Goal: Obtain resource: Download file/media

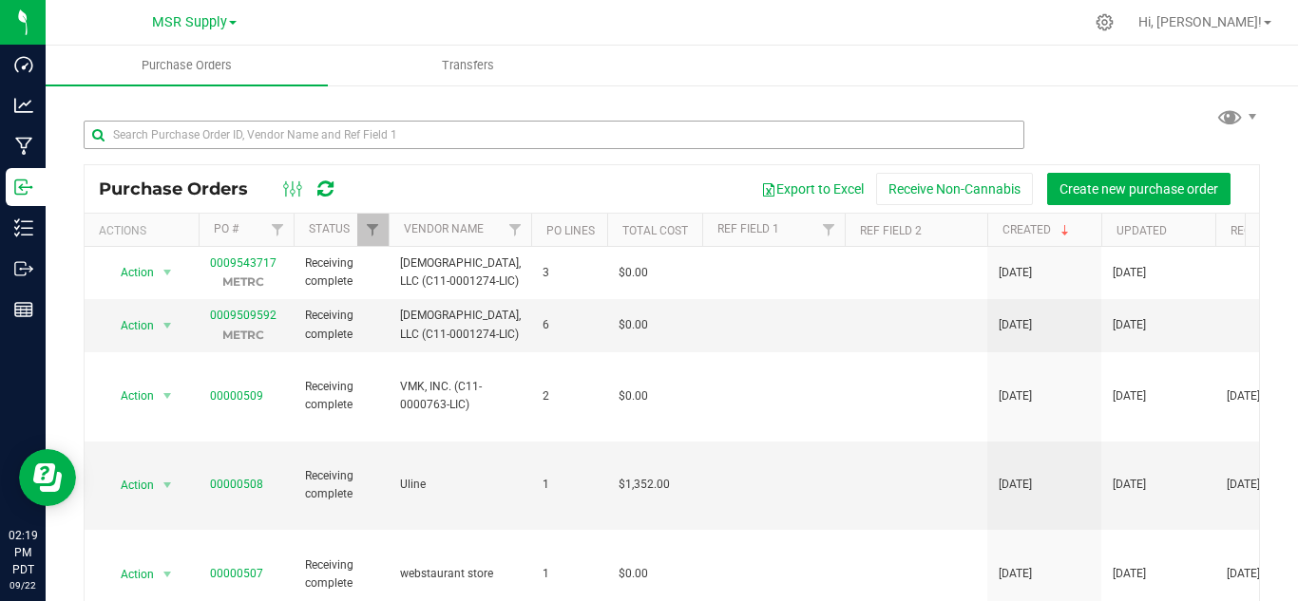
scroll to position [570, 0]
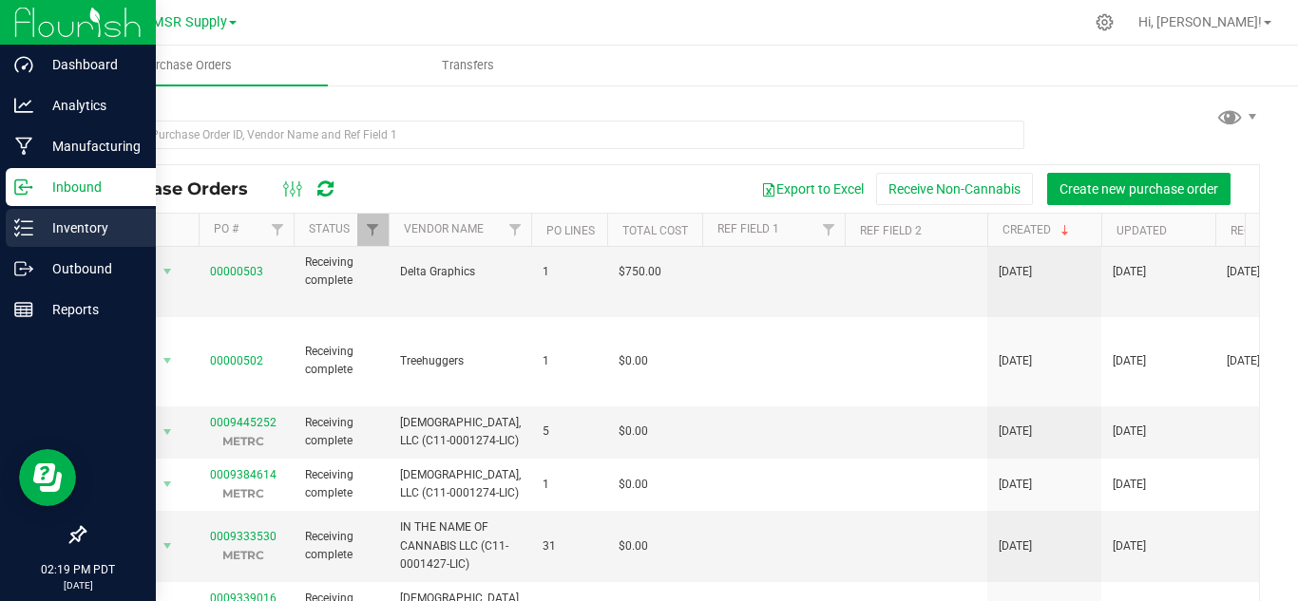
click at [41, 231] on p "Inventory" at bounding box center [90, 228] width 114 height 23
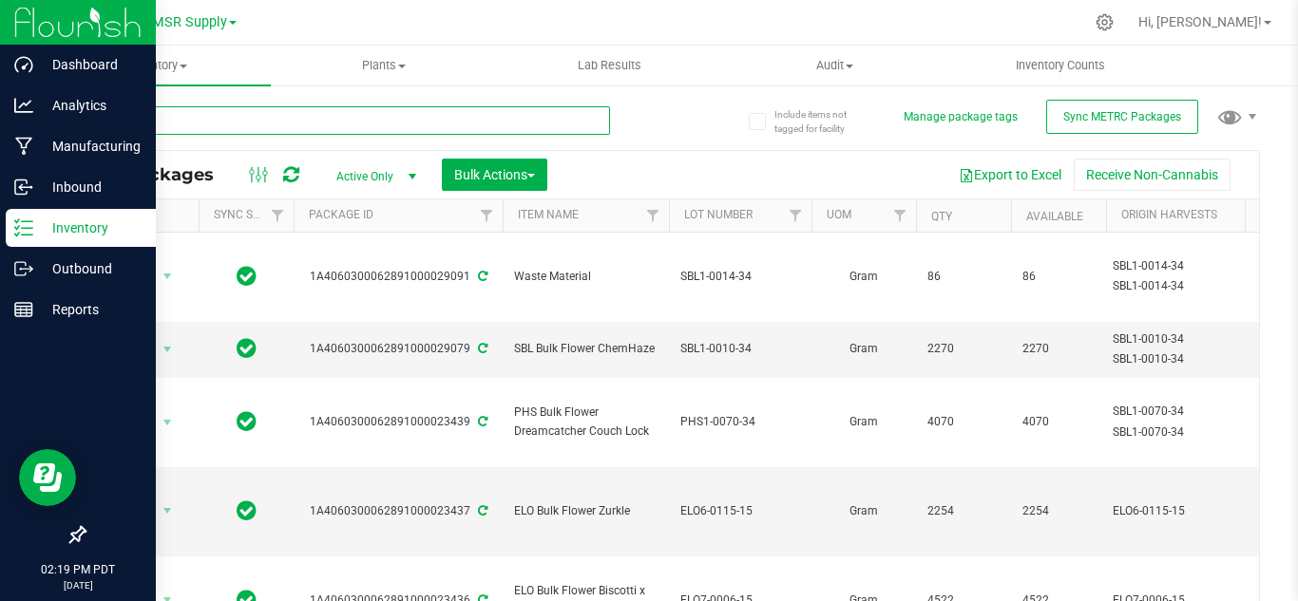
click at [373, 117] on input "text" at bounding box center [347, 120] width 526 height 29
click at [175, 57] on span "Inventory" at bounding box center [158, 65] width 225 height 17
click at [162, 126] on li "All inventory" at bounding box center [158, 137] width 225 height 23
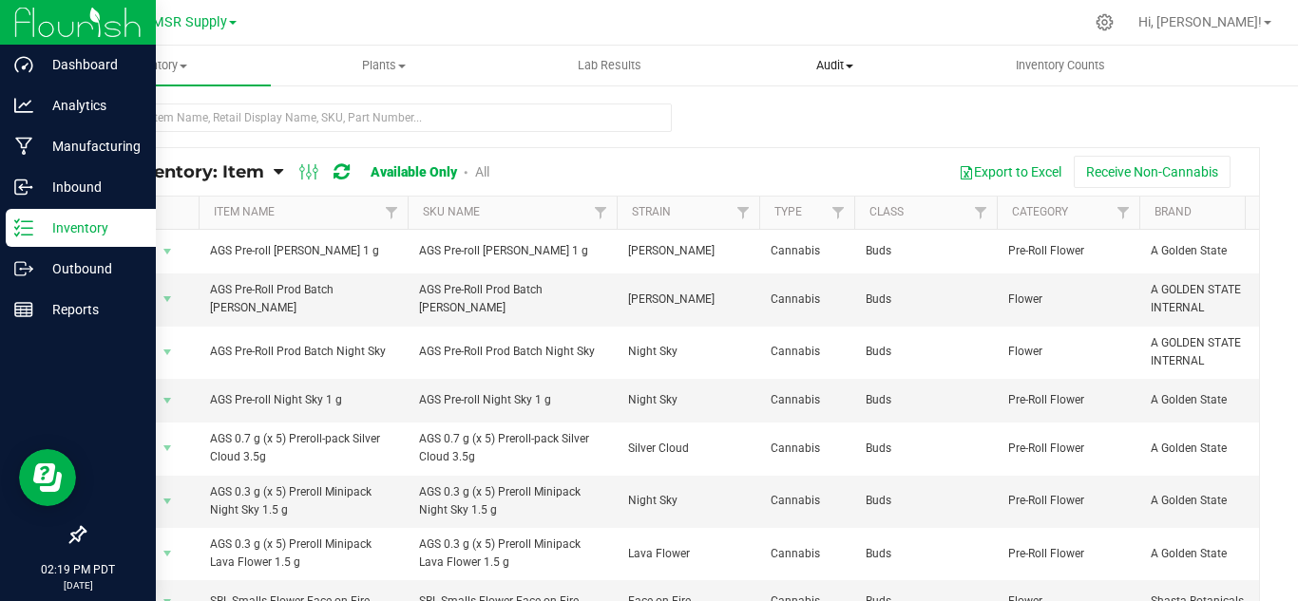
click at [834, 67] on span "Audit" at bounding box center [834, 65] width 223 height 17
click at [706, 121] on div at bounding box center [672, 126] width 1176 height 44
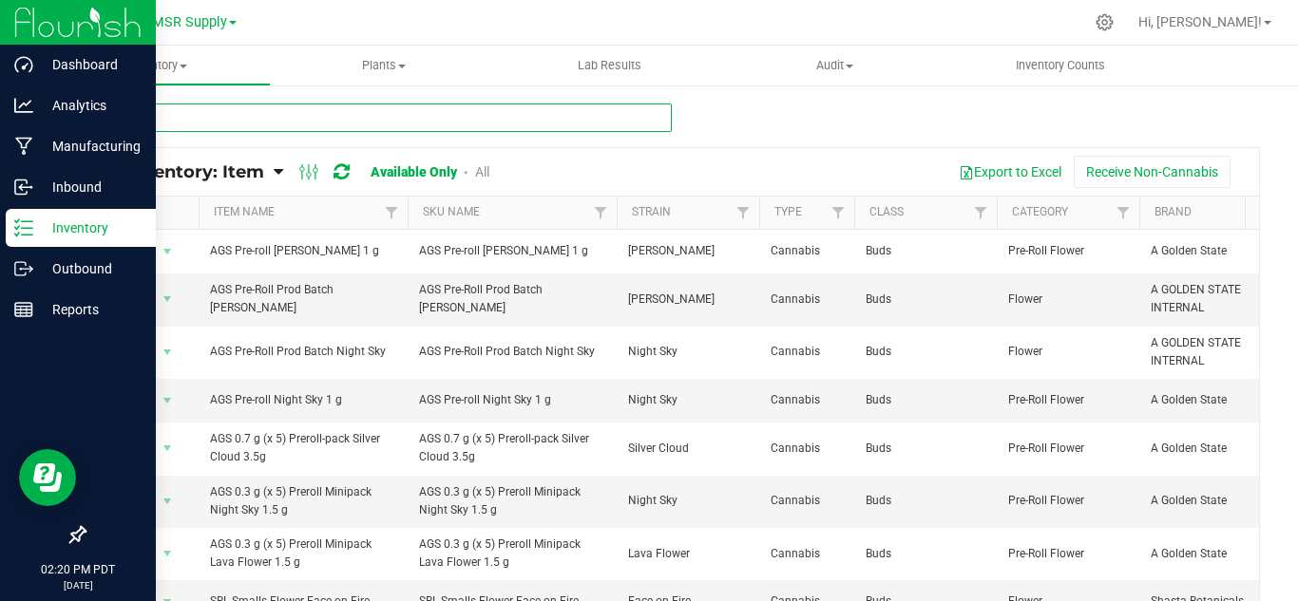
click at [159, 114] on input "text" at bounding box center [378, 118] width 588 height 29
type input "pre-roll flower"
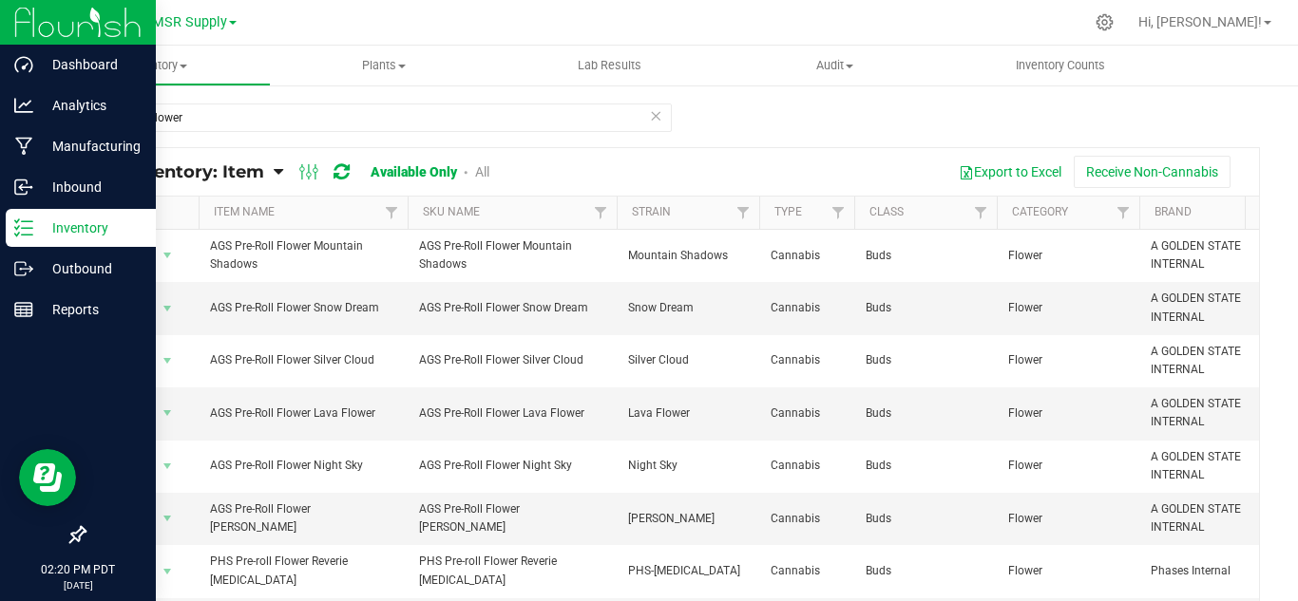
click at [650, 118] on icon at bounding box center [655, 115] width 13 height 23
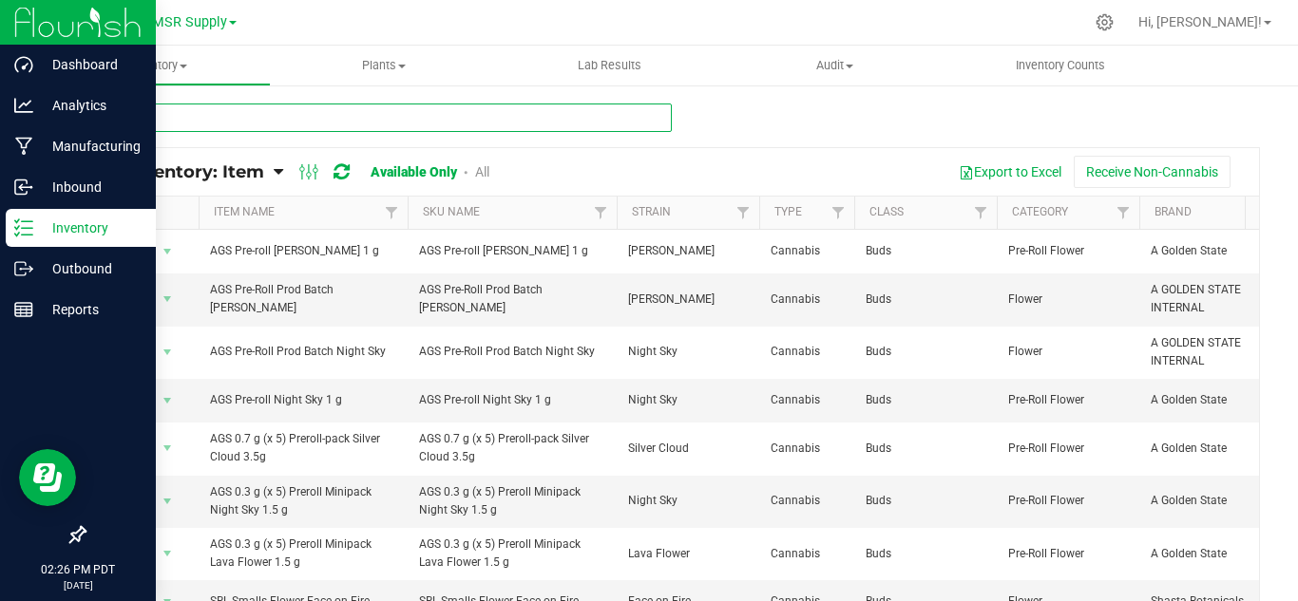
click at [219, 123] on input "text" at bounding box center [378, 118] width 588 height 29
type input "pre-roll flower"
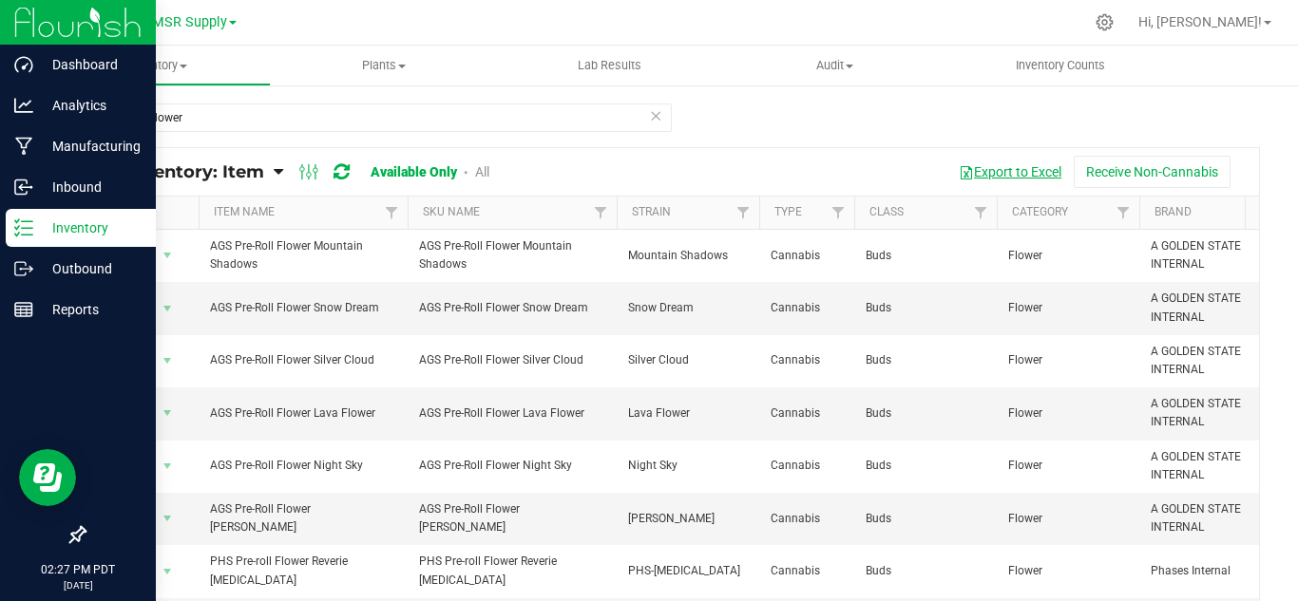
click at [996, 166] on button "Export to Excel" at bounding box center [1009, 172] width 127 height 32
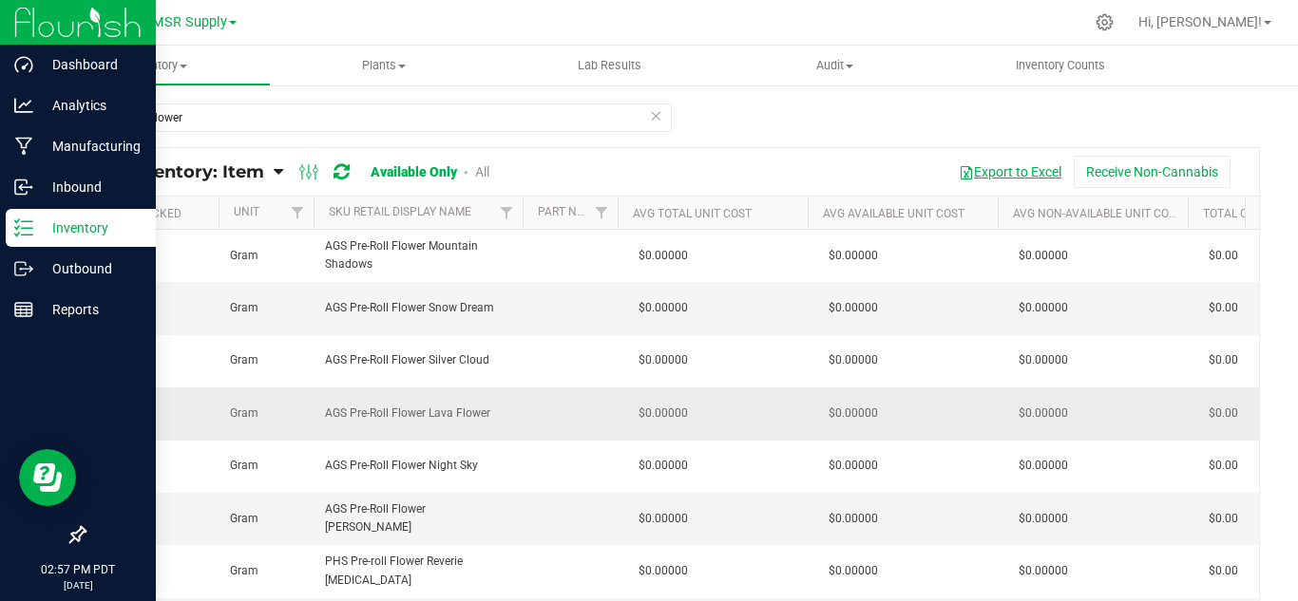
scroll to position [0, 1860]
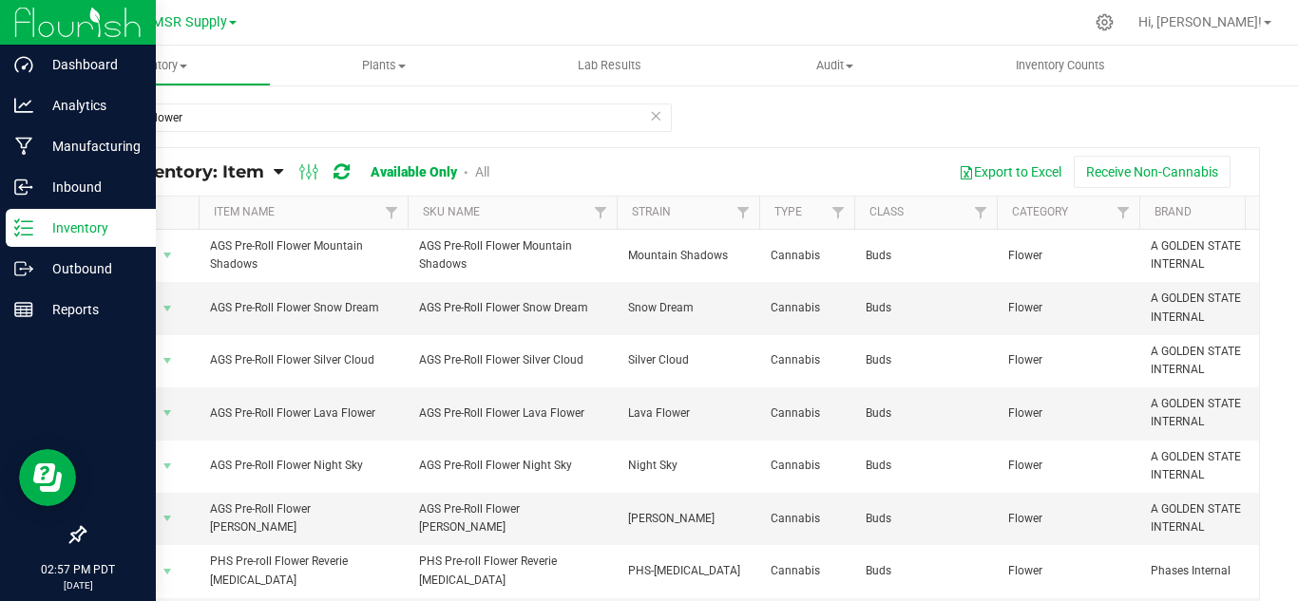
click at [487, 170] on link "All" at bounding box center [482, 171] width 14 height 15
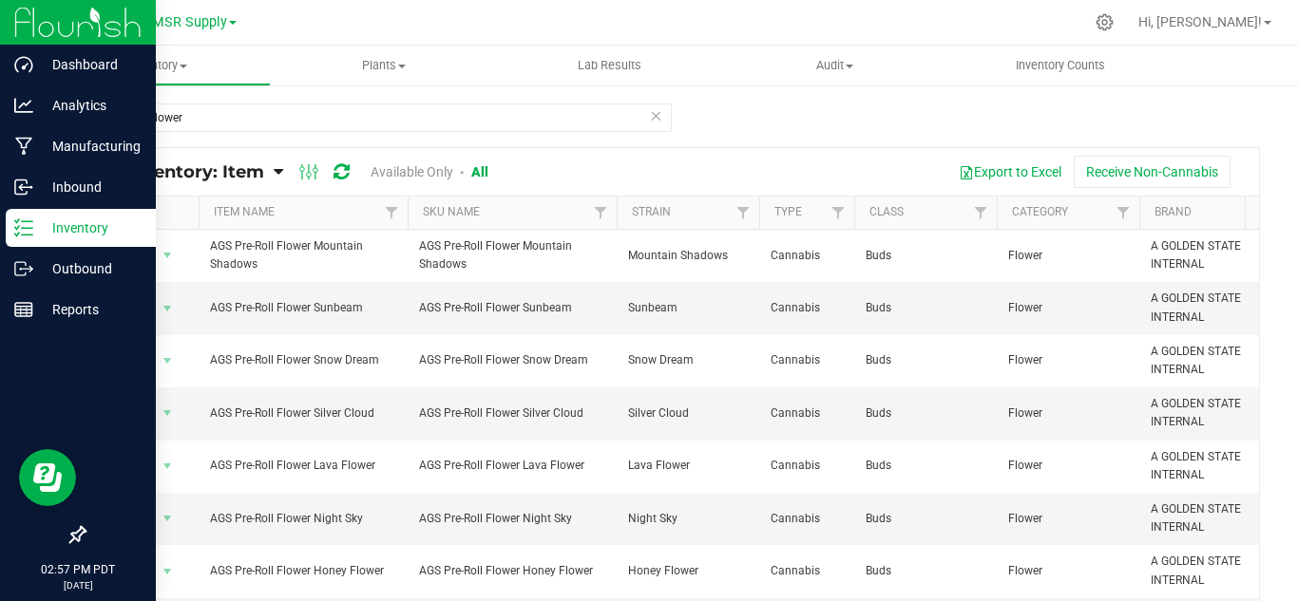
click at [412, 168] on link "Available Only" at bounding box center [412, 171] width 83 height 15
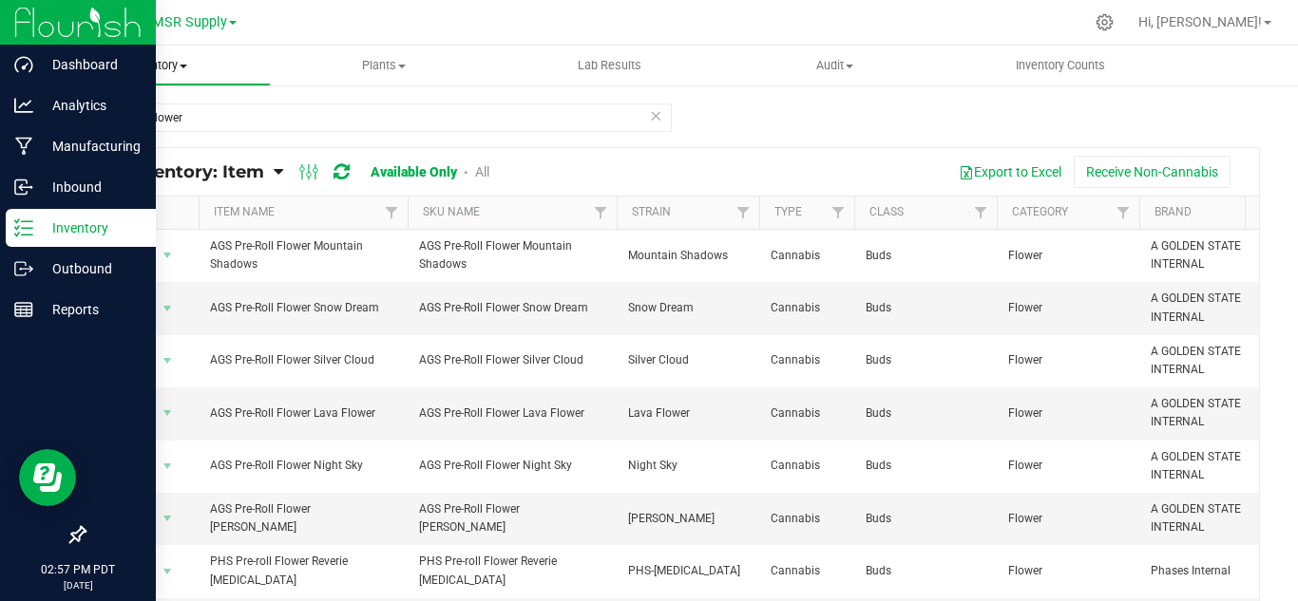
click at [148, 63] on span "Inventory" at bounding box center [158, 65] width 223 height 17
click at [58, 230] on p "Inventory" at bounding box center [90, 228] width 114 height 23
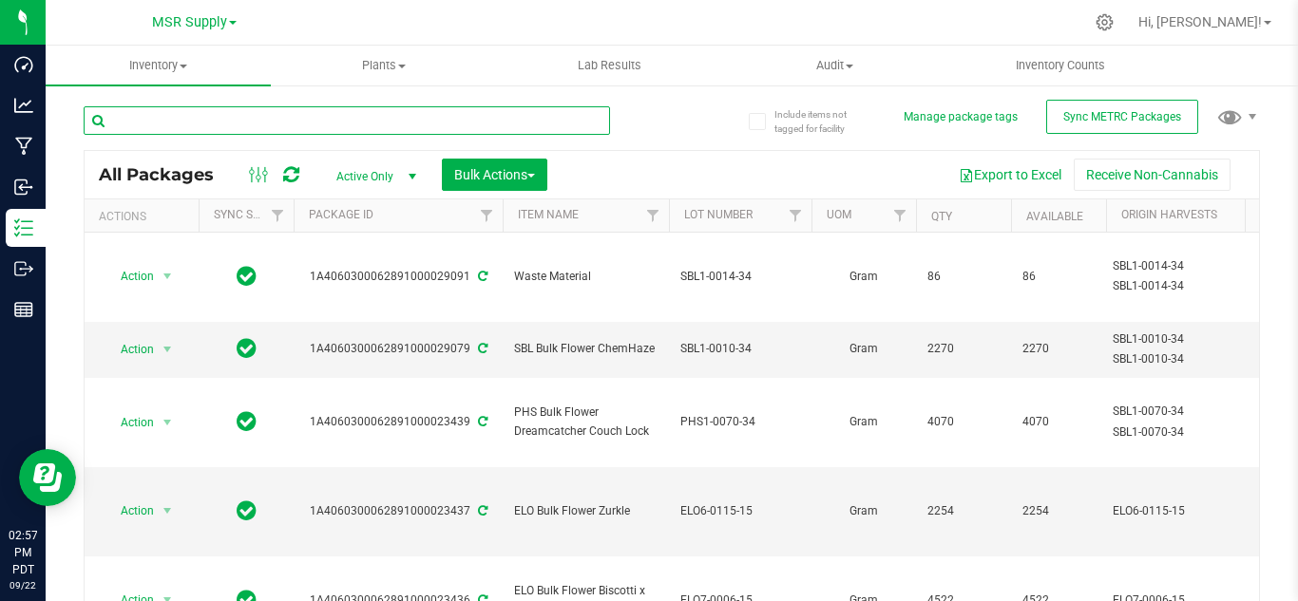
click at [376, 122] on input "text" at bounding box center [347, 120] width 526 height 29
type input "pre-roll flower"
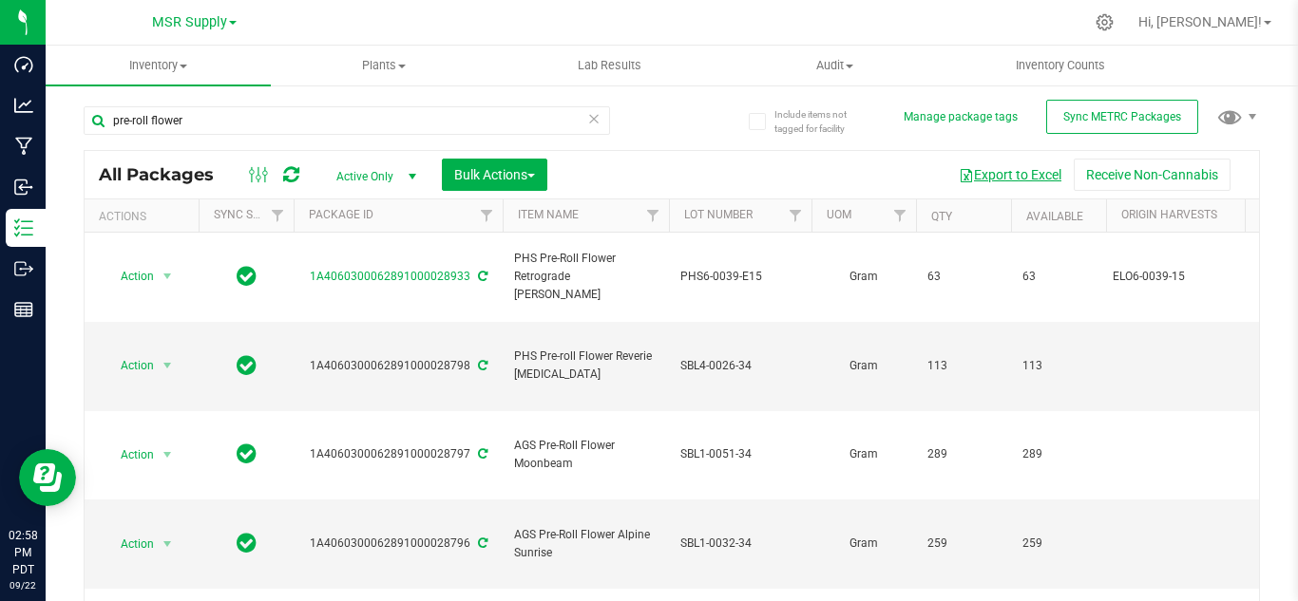
click at [990, 168] on button "Export to Excel" at bounding box center [1009, 175] width 127 height 32
